Goal: Task Accomplishment & Management: Complete application form

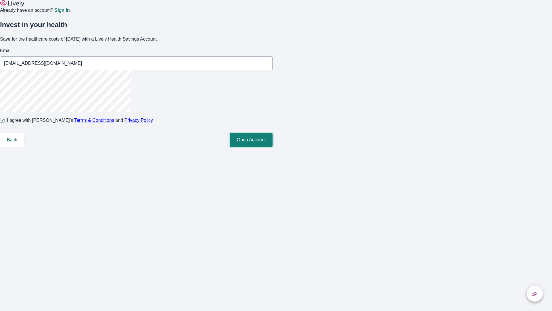
click at [273, 147] on button "Open Account" at bounding box center [251, 140] width 43 height 14
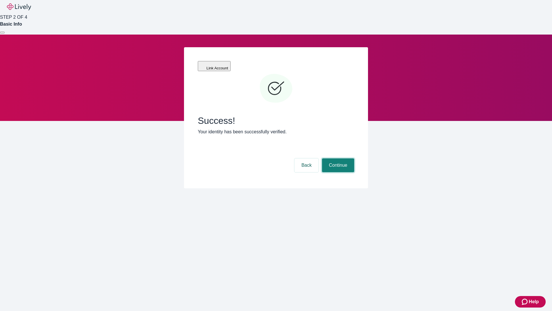
click at [337, 158] on button "Continue" at bounding box center [338, 165] width 32 height 14
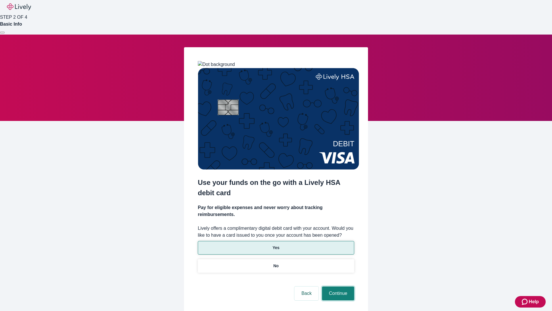
click at [337, 286] on button "Continue" at bounding box center [338, 293] width 32 height 14
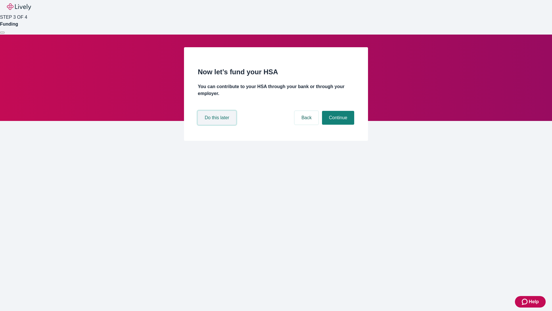
click at [218, 125] on button "Do this later" at bounding box center [217, 118] width 38 height 14
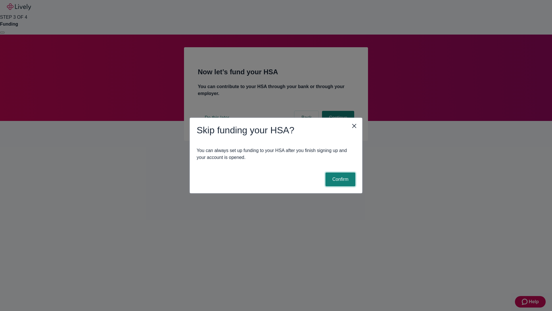
click at [340, 179] on button "Confirm" at bounding box center [341, 179] width 30 height 14
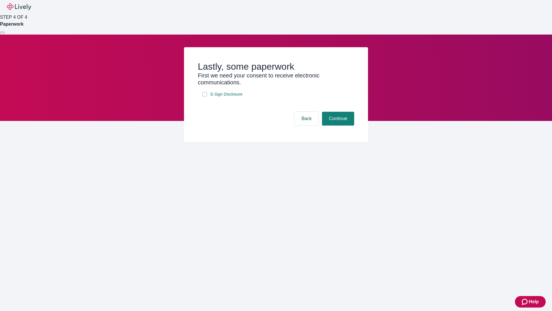
click at [205, 96] on input "E-Sign Disclosure" at bounding box center [205, 94] width 5 height 5
checkbox input "true"
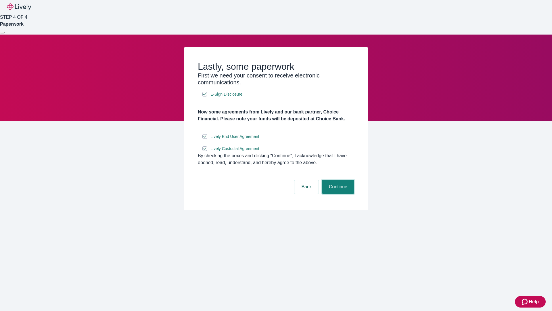
click at [337, 194] on button "Continue" at bounding box center [338, 187] width 32 height 14
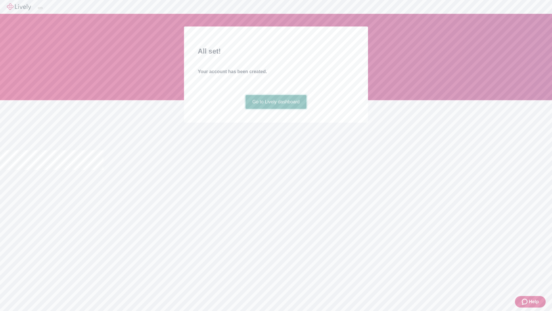
click at [276, 109] on link "Go to Lively dashboard" at bounding box center [276, 102] width 61 height 14
